Goal: Information Seeking & Learning: Learn about a topic

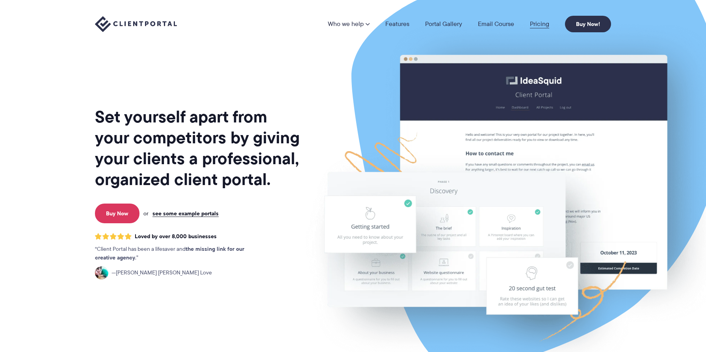
click at [546, 25] on link "Pricing" at bounding box center [539, 24] width 19 height 6
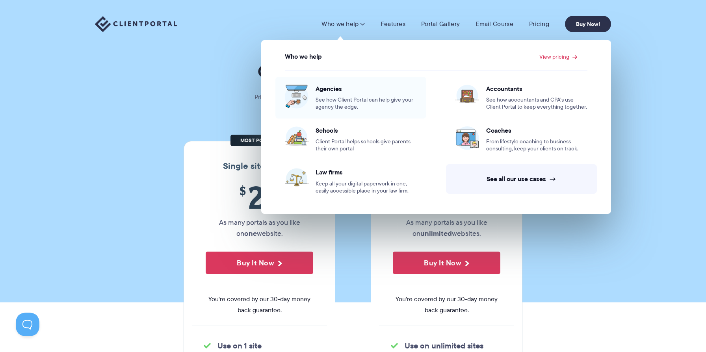
click at [324, 87] on span "Agencies" at bounding box center [366, 89] width 101 height 8
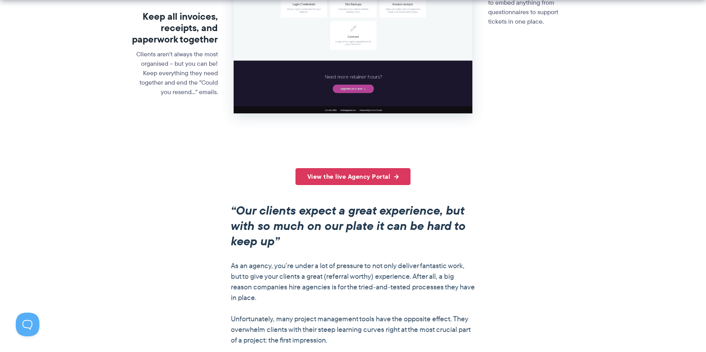
scroll to position [483, 0]
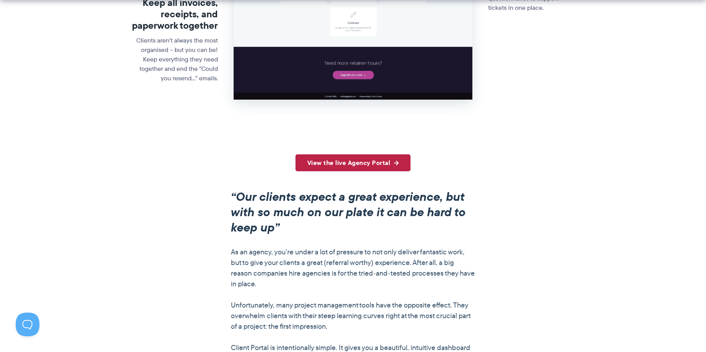
click at [338, 157] on link "View the live Agency Portal" at bounding box center [353, 163] width 115 height 17
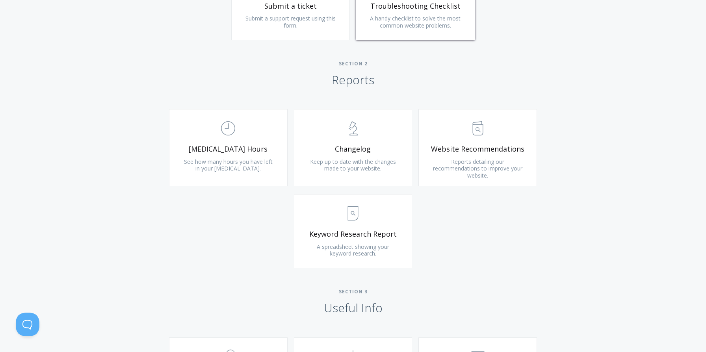
scroll to position [468, 0]
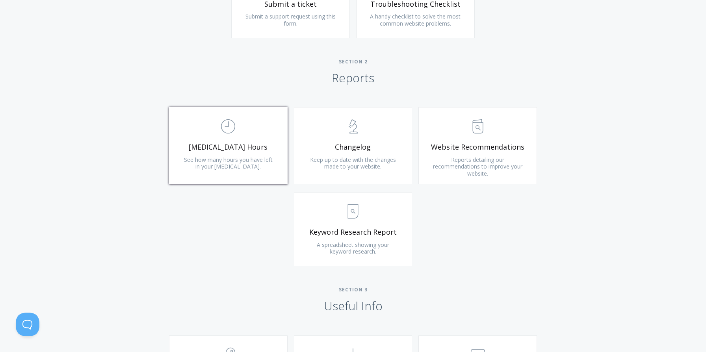
click at [245, 154] on link ".st0{fill:none;stroke:#000000;stroke-width:2;stroke-miterlimit:10;} Untitled-18…" at bounding box center [228, 145] width 119 height 77
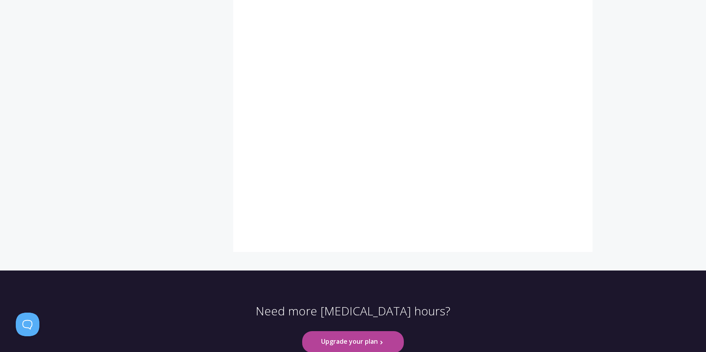
scroll to position [560, 0]
